Goal: Find specific page/section: Find specific page/section

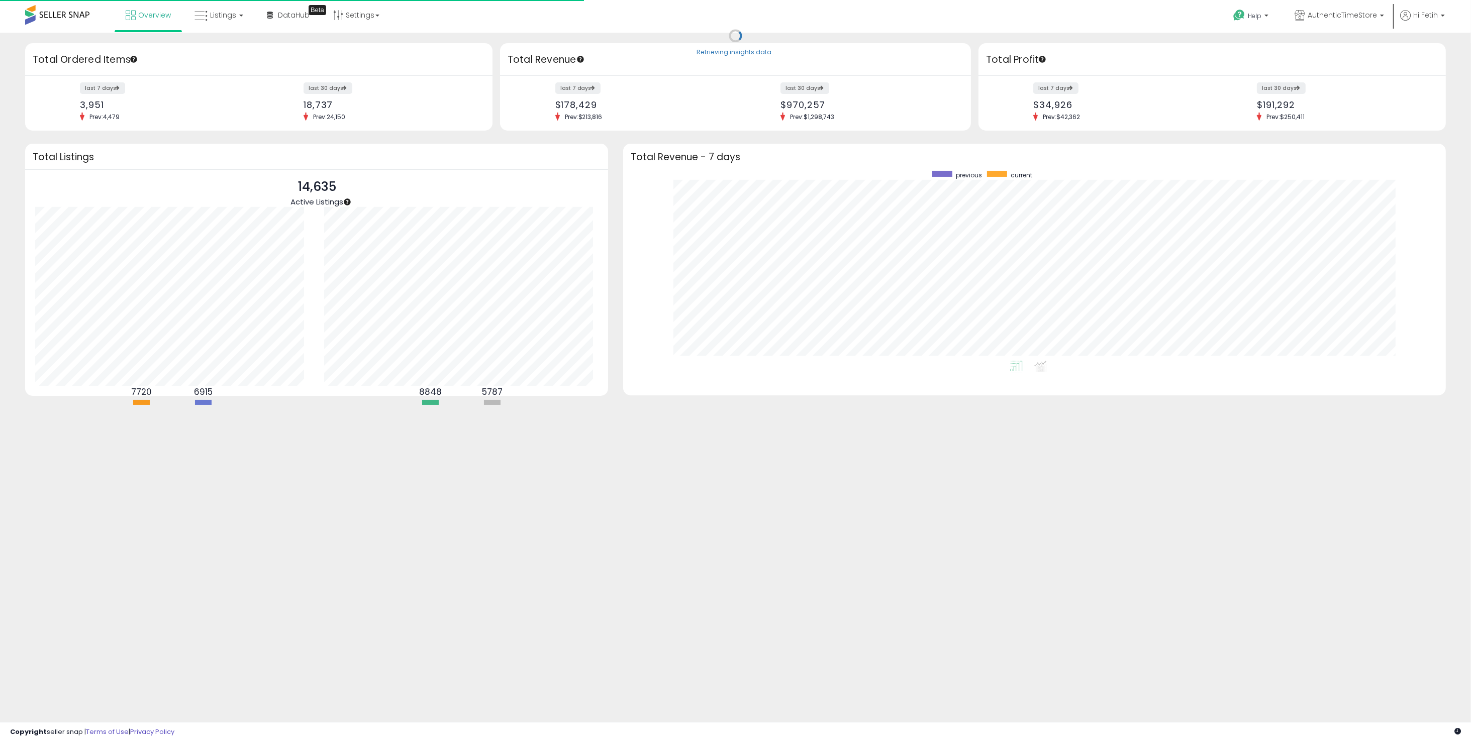
scroll to position [189, 802]
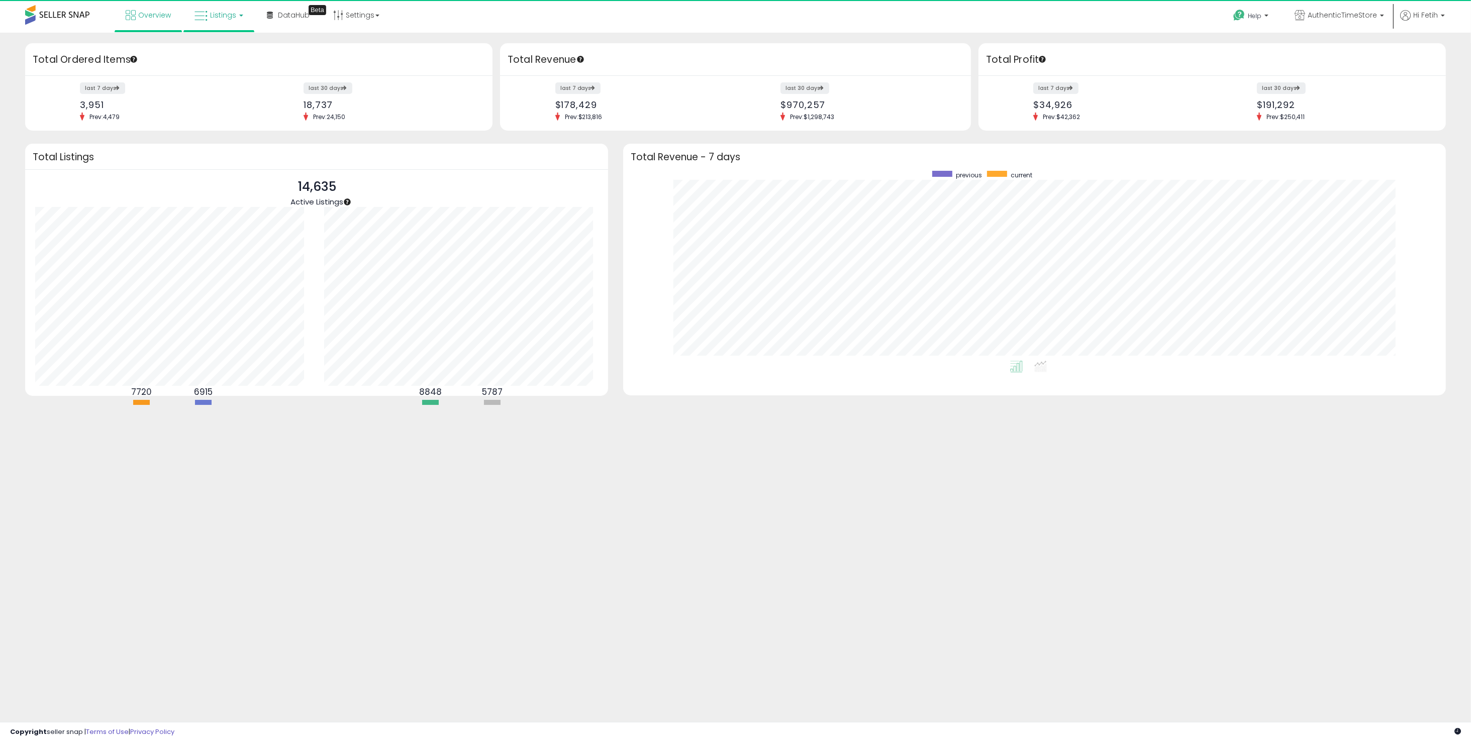
click at [225, 25] on link "Listings" at bounding box center [219, 15] width 64 height 30
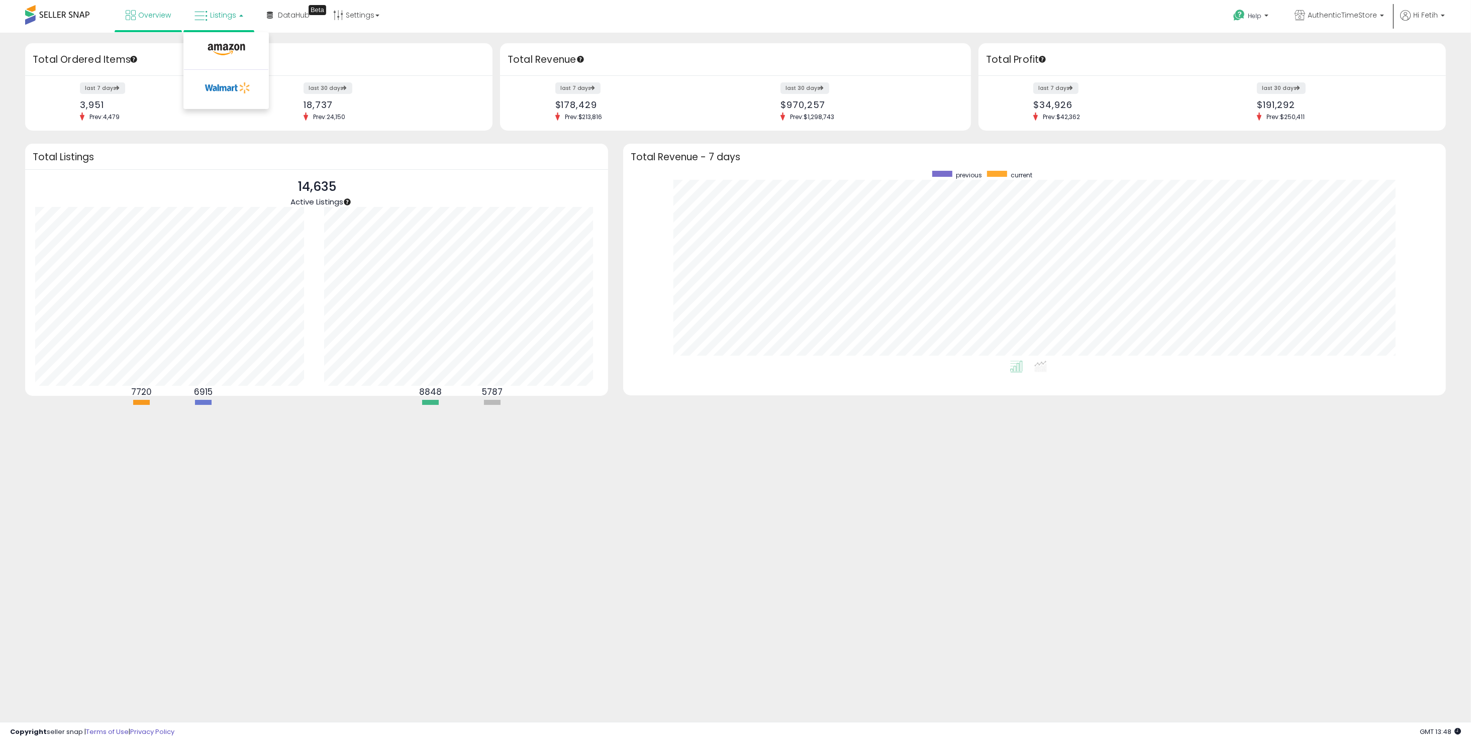
click at [228, 40] on li at bounding box center [226, 52] width 84 height 36
click at [225, 16] on span "Listings" at bounding box center [223, 15] width 26 height 10
click at [221, 43] on icon at bounding box center [227, 49] width 44 height 13
